Goal: Task Accomplishment & Management: Manage account settings

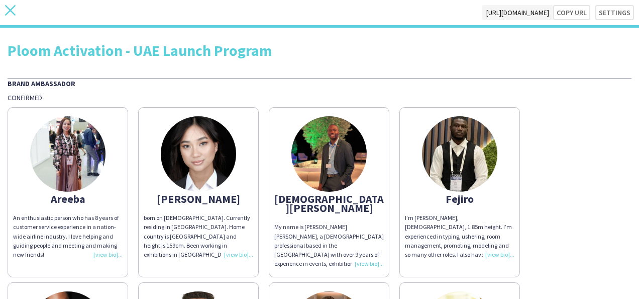
click at [8, 10] on icon "close" at bounding box center [10, 10] width 11 height 11
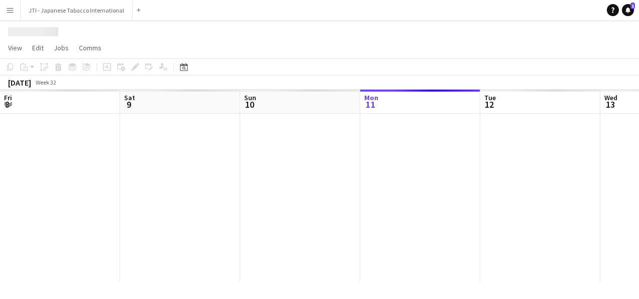
scroll to position [0, 240]
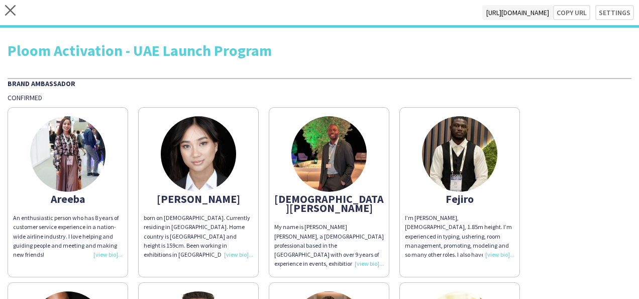
drag, startPoint x: 76, startPoint y: 178, endPoint x: 57, endPoint y: 159, distance: 27.0
click at [57, 159] on img at bounding box center [67, 153] width 75 height 75
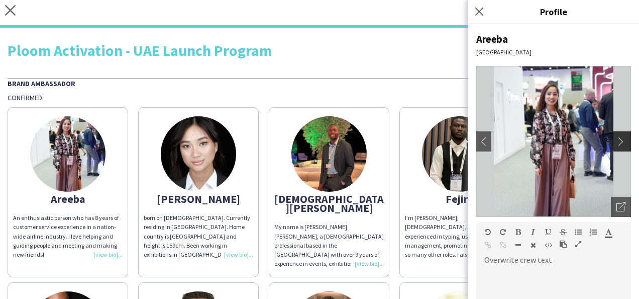
click at [617, 138] on app-icon "chevron-right" at bounding box center [624, 141] width 14 height 9
click at [617, 204] on icon "Open photos pop-in" at bounding box center [621, 206] width 9 height 9
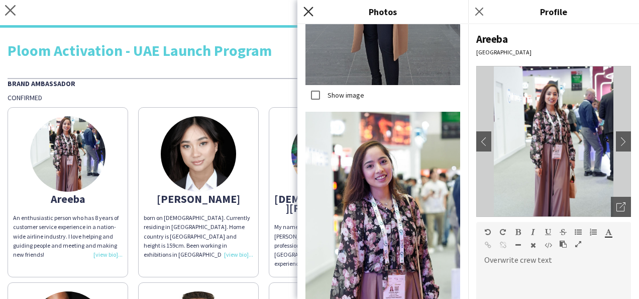
scroll to position [675, 0]
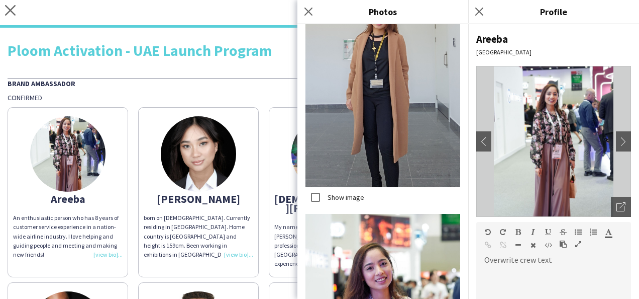
click at [308, 8] on icon "Close pop-in" at bounding box center [309, 12] width 8 height 8
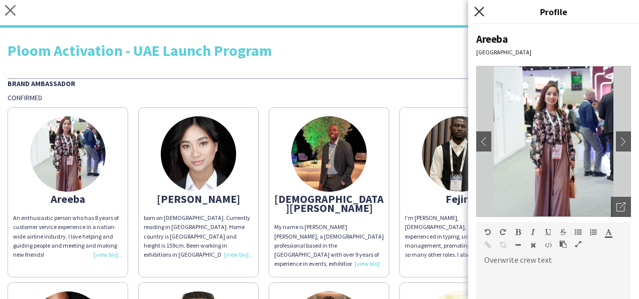
click at [479, 12] on icon at bounding box center [479, 12] width 10 height 10
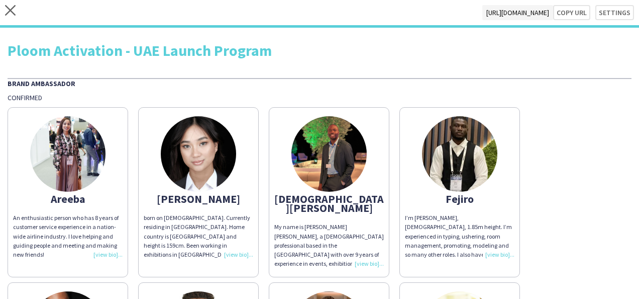
click at [332, 53] on div "Ploom Activation - UAE Launch Program" at bounding box center [320, 50] width 624 height 15
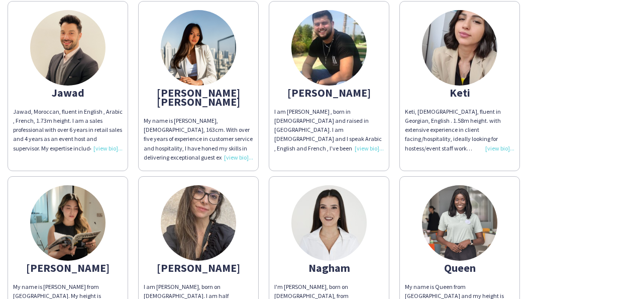
scroll to position [503, 0]
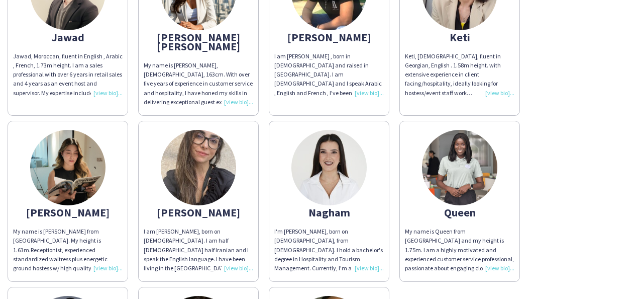
click at [76, 142] on img at bounding box center [67, 167] width 75 height 75
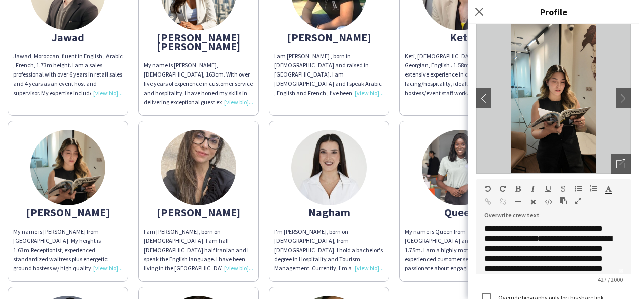
scroll to position [0, 0]
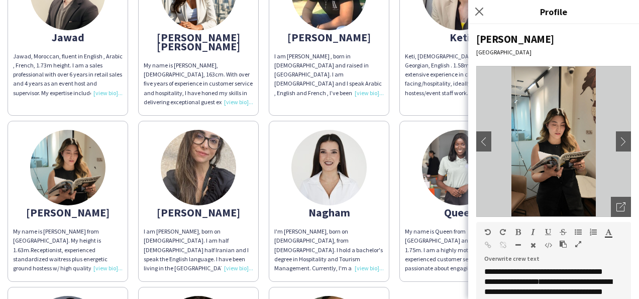
click at [555, 148] on img at bounding box center [553, 141] width 155 height 151
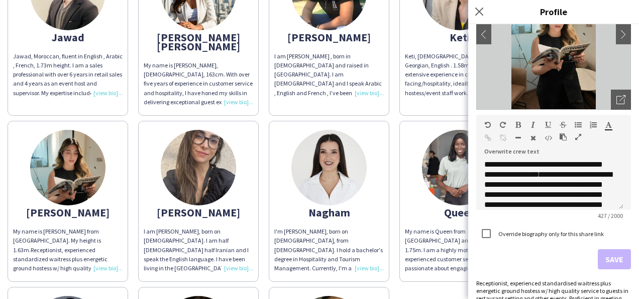
scroll to position [148, 0]
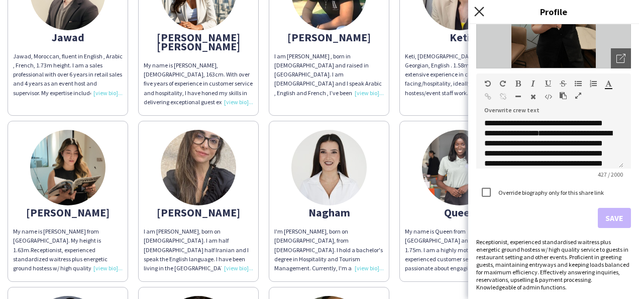
click at [478, 14] on icon "Close pop-in" at bounding box center [479, 12] width 10 height 10
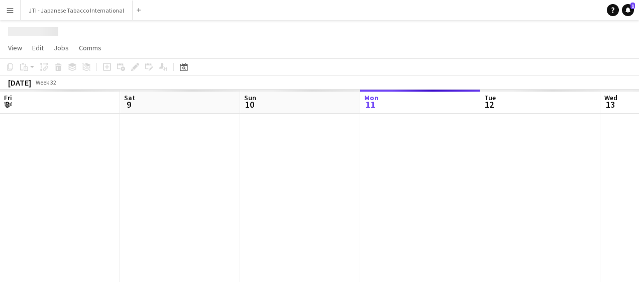
scroll to position [0, 240]
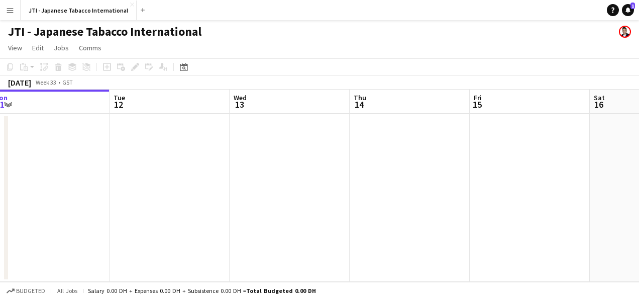
drag, startPoint x: 376, startPoint y: 198, endPoint x: 1, endPoint y: 198, distance: 375.4
click at [1, 198] on app-calendar-viewport "Fri 8 Sat 9 Sun 10 Mon 11 Tue 12 Wed 13 Thu 14 Fri 15 Sat 16 Sun 17 Mon 18" at bounding box center [319, 185] width 639 height 192
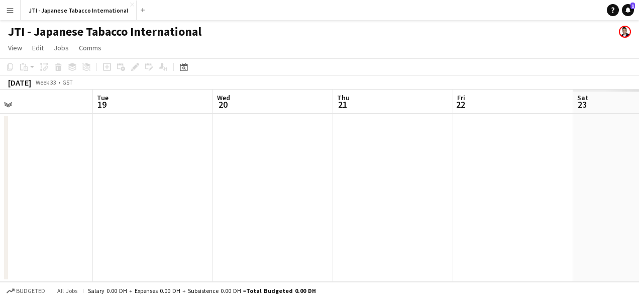
drag, startPoint x: 387, startPoint y: 213, endPoint x: -2, endPoint y: 215, distance: 389.5
click at [0, 215] on html "Menu Boards Boards Boards All jobs Status Workforce Workforce My Workforce Recr…" at bounding box center [319, 149] width 639 height 299
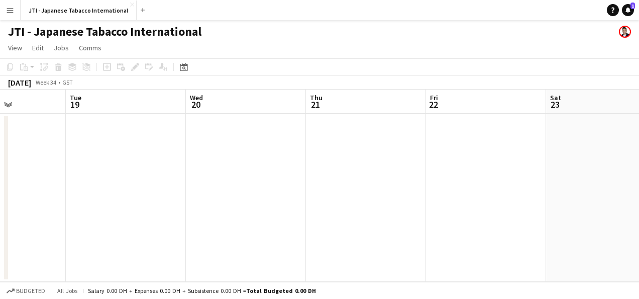
drag, startPoint x: 330, startPoint y: 213, endPoint x: 0, endPoint y: 202, distance: 330.4
click at [0, 202] on html "Menu Boards Boards Boards All jobs Status Workforce Workforce My Workforce Recr…" at bounding box center [319, 149] width 639 height 299
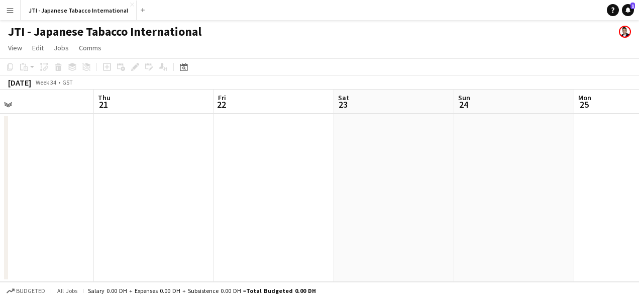
drag, startPoint x: 498, startPoint y: 206, endPoint x: 46, endPoint y: 209, distance: 452.3
click at [46, 209] on app-calendar-viewport "Mon 18 Tue 19 Wed 20 Thu 21 Fri 22 Sat 23 Sun 24 Mon 25 Tue 26 Wed 27 Thu 28" at bounding box center [319, 185] width 639 height 192
drag, startPoint x: 480, startPoint y: 205, endPoint x: -2, endPoint y: 202, distance: 482.5
click at [0, 202] on html "Menu Boards Boards Boards All jobs Status Workforce Workforce My Workforce Recr…" at bounding box center [319, 149] width 639 height 299
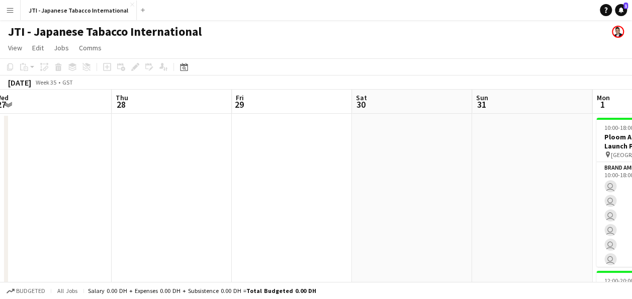
scroll to position [0, 401]
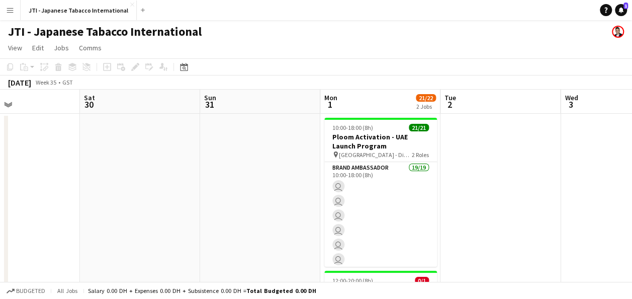
drag, startPoint x: 405, startPoint y: 196, endPoint x: -1, endPoint y: 198, distance: 405.6
click at [0, 198] on html "Menu Boards Boards Boards All jobs Status Workforce Workforce My Workforce Recr…" at bounding box center [316, 193] width 632 height 387
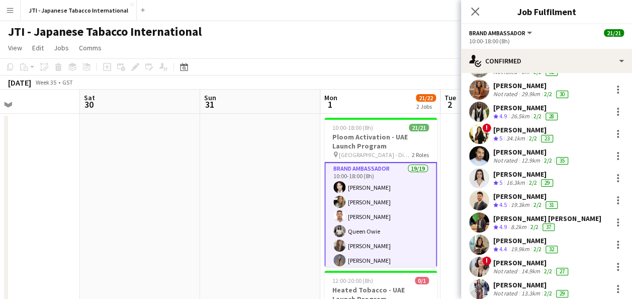
scroll to position [201, 0]
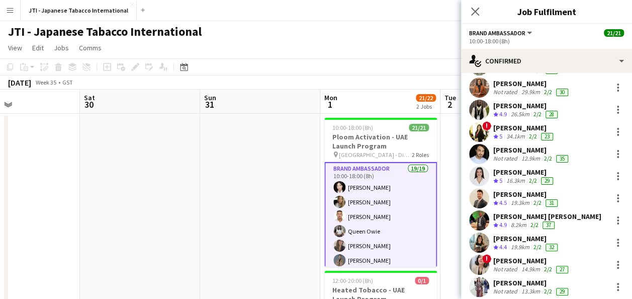
click at [531, 236] on div "[PERSON_NAME]" at bounding box center [526, 238] width 66 height 9
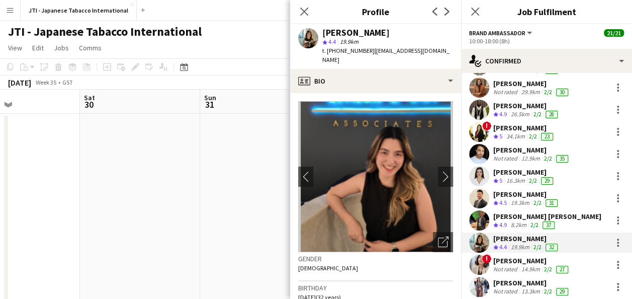
drag, startPoint x: 368, startPoint y: 51, endPoint x: 327, endPoint y: 55, distance: 41.4
click at [327, 55] on div "t. [PHONE_NUMBER] | [EMAIL_ADDRESS][DOMAIN_NAME]" at bounding box center [387, 55] width 131 height 18
copy span "[PHONE_NUMBER]"
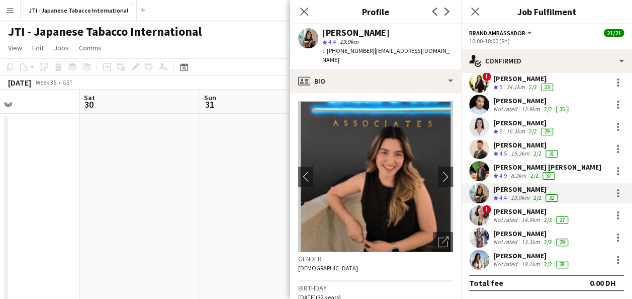
scroll to position [250, 0]
click at [511, 216] on div "Not rated" at bounding box center [506, 220] width 26 height 8
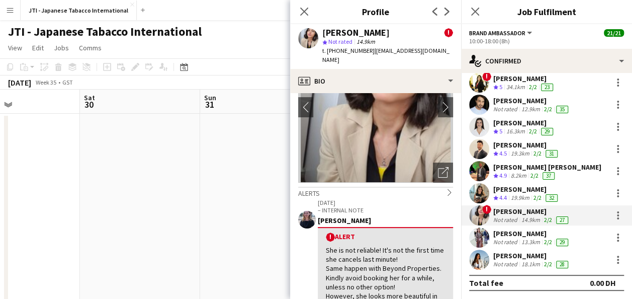
scroll to position [0, 0]
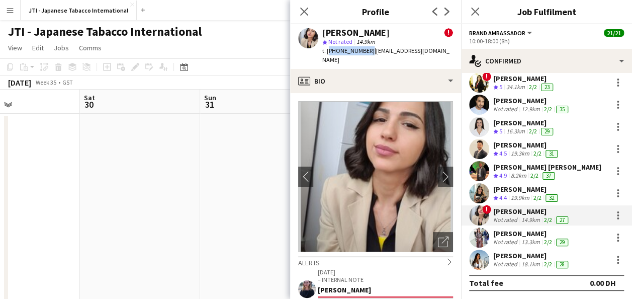
drag, startPoint x: 365, startPoint y: 51, endPoint x: 328, endPoint y: 52, distance: 37.2
click at [328, 52] on span "t. [PHONE_NUMBER]" at bounding box center [348, 51] width 52 height 8
copy span "[PHONE_NUMBER]"
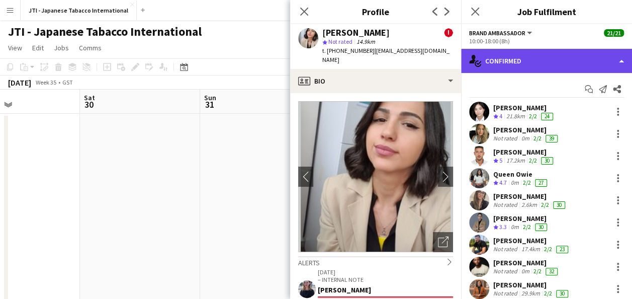
click at [563, 55] on div "single-neutral-actions-check-2 Confirmed" at bounding box center [546, 61] width 171 height 24
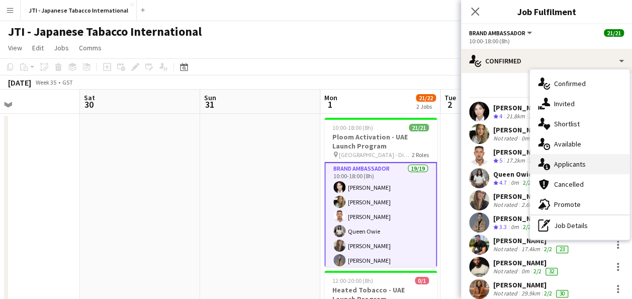
click at [567, 167] on div "single-neutral-actions-information Applicants" at bounding box center [580, 164] width 100 height 20
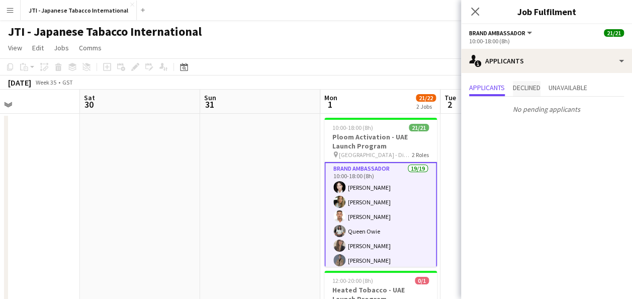
click at [525, 84] on span "Declined" at bounding box center [527, 87] width 28 height 7
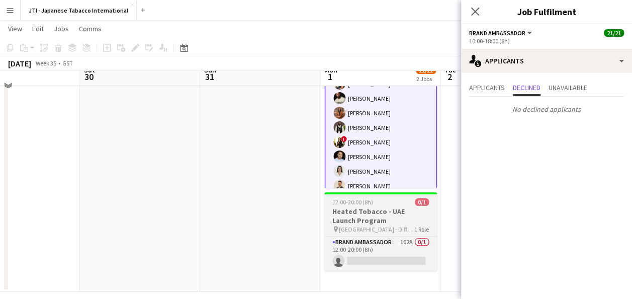
scroll to position [87, 0]
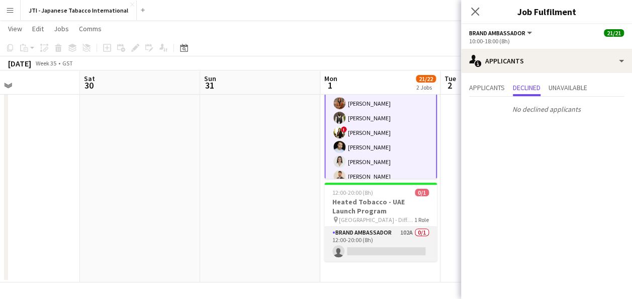
click at [373, 232] on app-card-role "Brand Ambassador 102A 0/1 12:00-20:00 (8h) single-neutral-actions" at bounding box center [380, 244] width 113 height 34
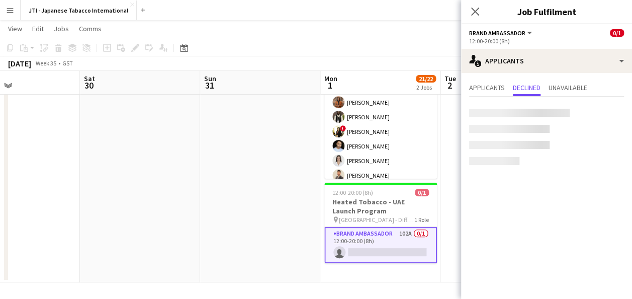
scroll to position [112, 0]
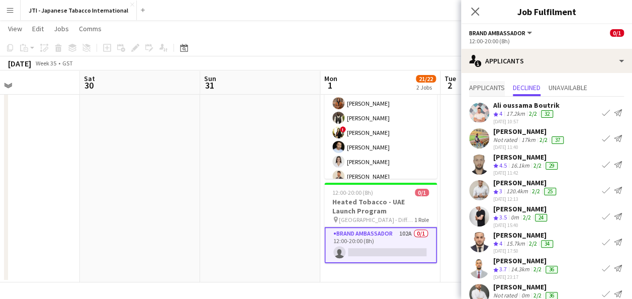
click at [499, 86] on span "Applicants" at bounding box center [487, 87] width 36 height 7
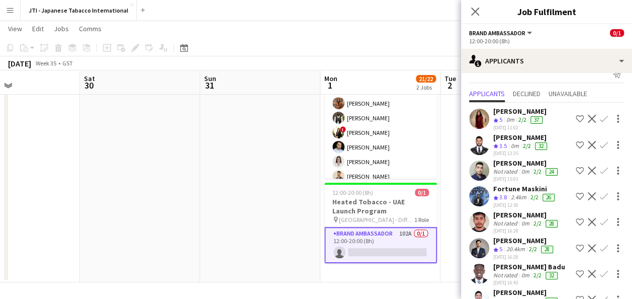
scroll to position [15, 0]
click at [520, 161] on div "[PERSON_NAME]" at bounding box center [526, 162] width 66 height 9
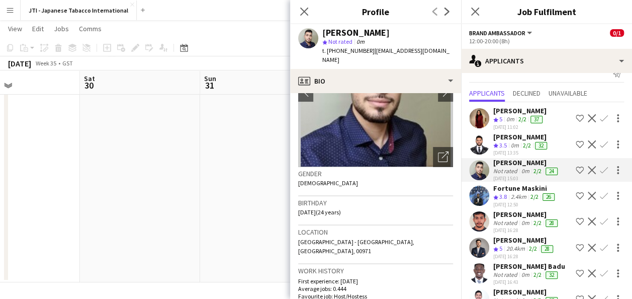
scroll to position [74, 0]
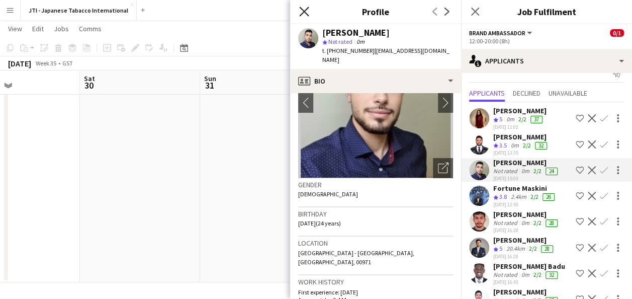
click at [303, 13] on icon at bounding box center [304, 12] width 10 height 10
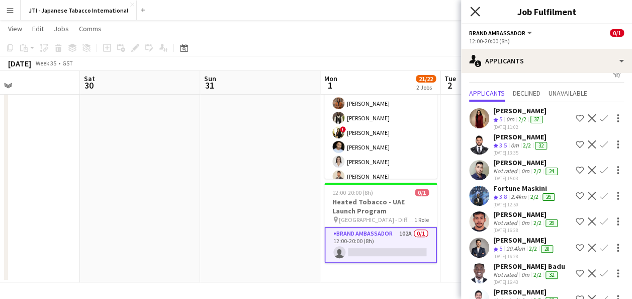
click at [477, 10] on icon "Close pop-in" at bounding box center [475, 12] width 10 height 10
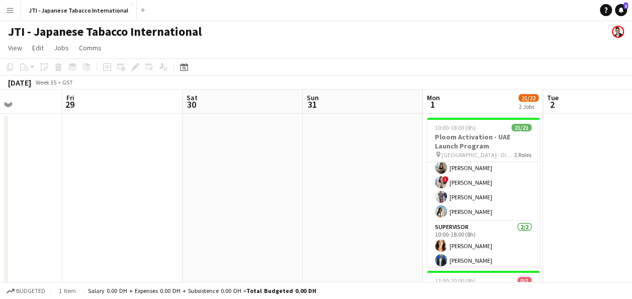
scroll to position [87, 0]
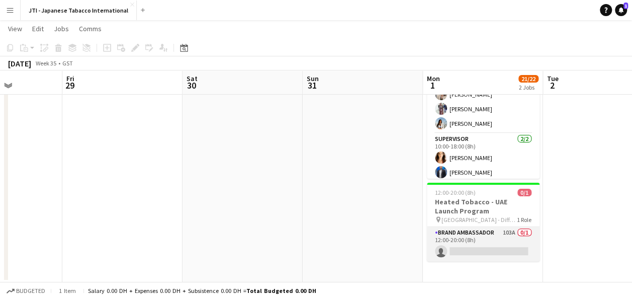
click at [479, 233] on app-card-role "Brand Ambassador 103A 0/1 12:00-20:00 (8h) single-neutral-actions" at bounding box center [483, 244] width 113 height 34
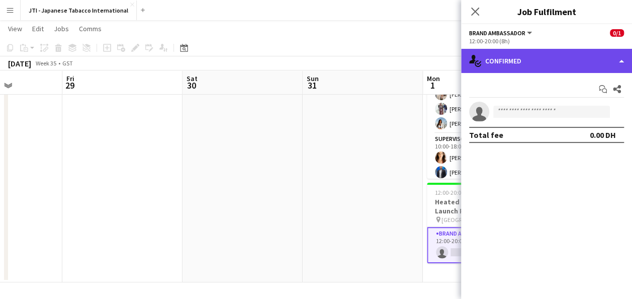
click at [551, 63] on div "single-neutral-actions-check-2 Confirmed" at bounding box center [546, 61] width 171 height 24
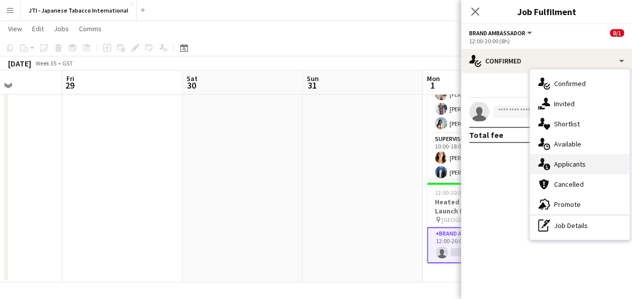
click at [562, 164] on div "single-neutral-actions-information Applicants" at bounding box center [580, 164] width 100 height 20
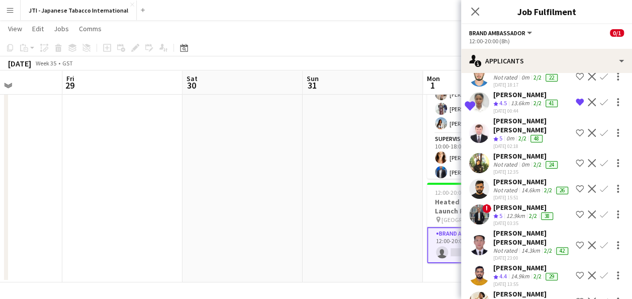
scroll to position [841, 0]
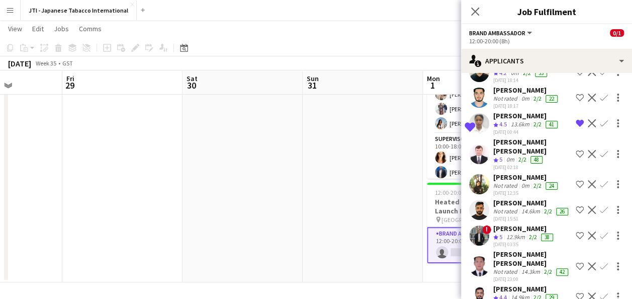
click at [510, 129] on div "13.6km" at bounding box center [520, 124] width 23 height 9
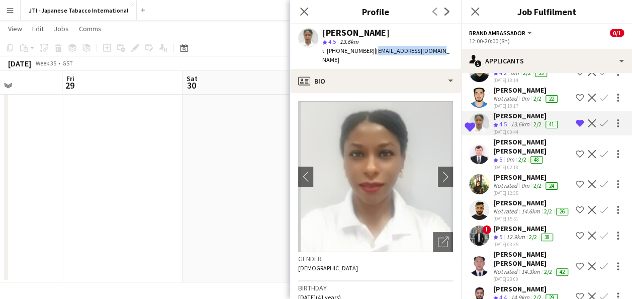
drag, startPoint x: 429, startPoint y: 49, endPoint x: 369, endPoint y: 47, distance: 59.8
click at [369, 47] on span "| [EMAIL_ADDRESS][DOMAIN_NAME]" at bounding box center [385, 55] width 127 height 17
copy span "[EMAIL_ADDRESS][DOMAIN_NAME]"
